Goal: Task Accomplishment & Management: Manage account settings

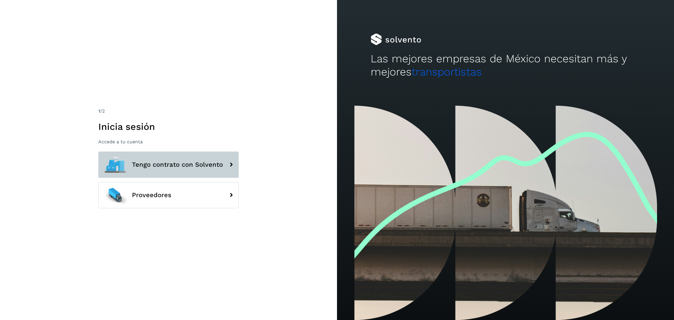
click at [194, 169] on button "Tengo contrato con Solvento" at bounding box center [168, 165] width 140 height 26
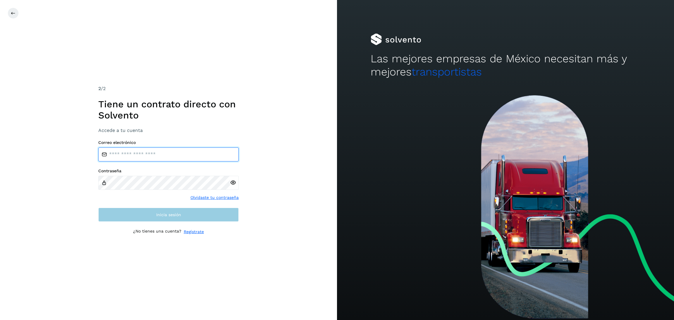
type input "**********"
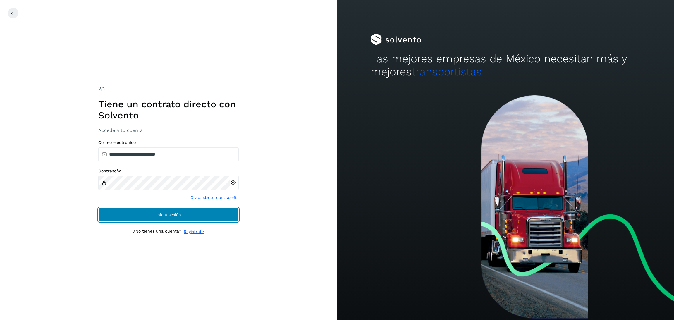
click at [159, 213] on span "Inicia sesión" at bounding box center [168, 215] width 25 height 4
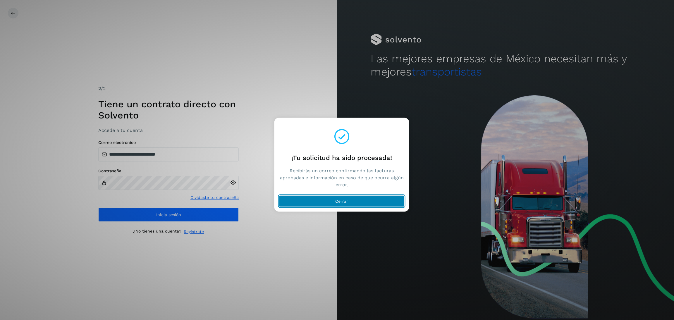
click at [324, 201] on button "Cerrar" at bounding box center [342, 202] width 126 height 12
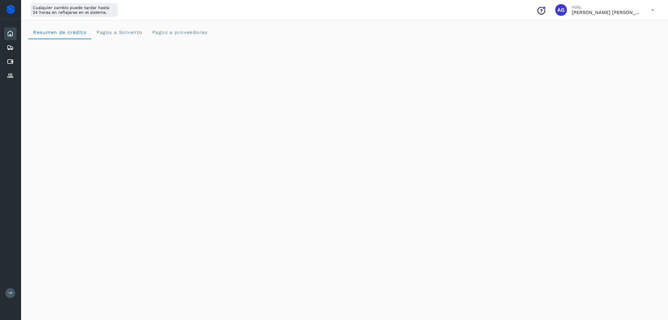
click at [15, 290] on div "Inicio Embarques Cuentas por pagar Proveedores Salir" at bounding box center [10, 160] width 21 height 320
click at [13, 292] on button at bounding box center [10, 293] width 10 height 10
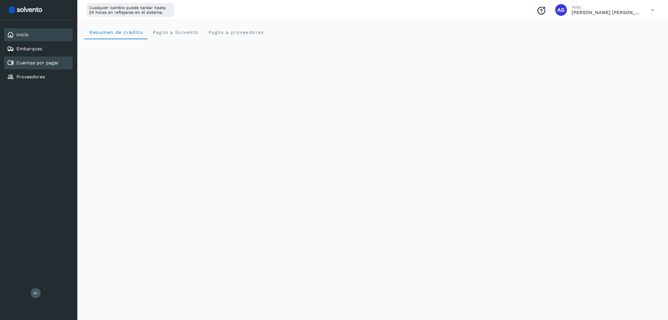
click at [43, 60] on link "Cuentas por pagar" at bounding box center [37, 63] width 42 height 6
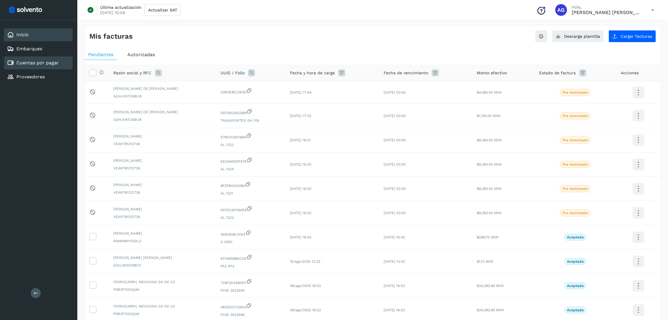
click at [26, 33] on link "Inicio" at bounding box center [22, 35] width 12 height 6
